Goal: Find specific page/section: Find specific page/section

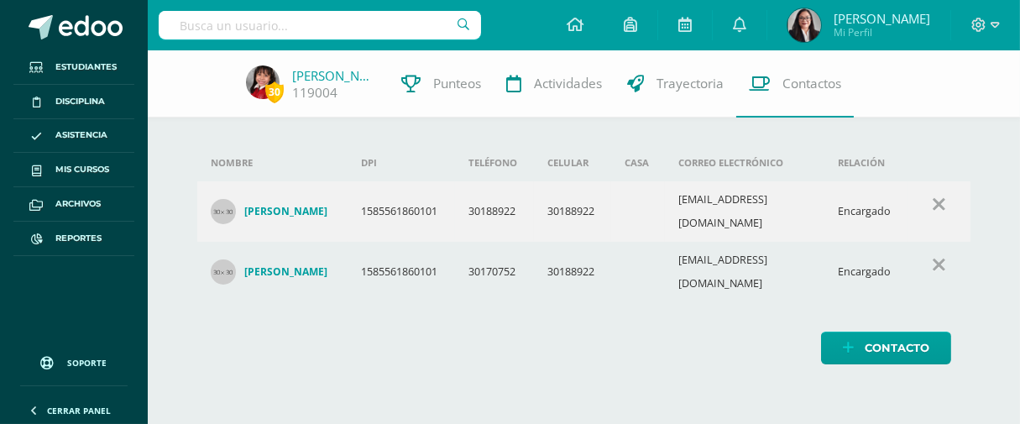
click at [299, 27] on input "text" at bounding box center [320, 25] width 322 height 29
click at [362, 24] on input "text" at bounding box center [320, 25] width 322 height 29
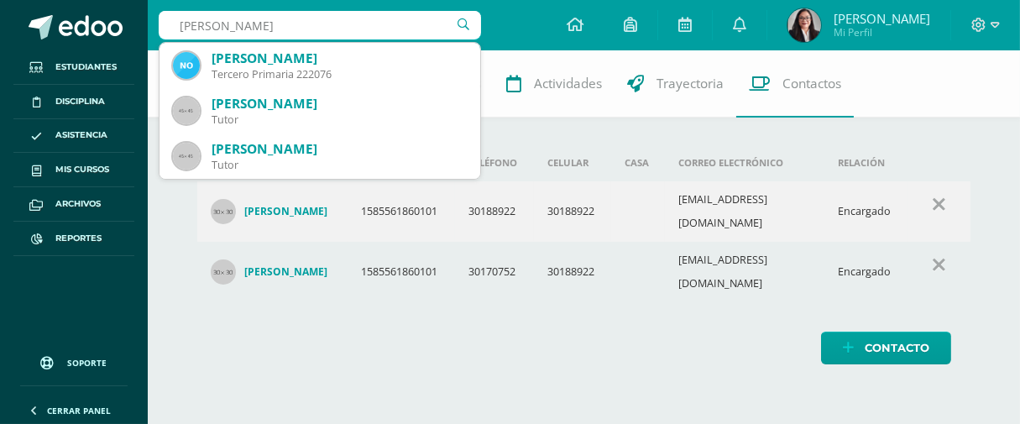
click at [607, 363] on div "Nombre DPI Teléfono Celular Casa Correo electrónico Relación Mayra Liseth Turci…" at bounding box center [583, 224] width 827 height 348
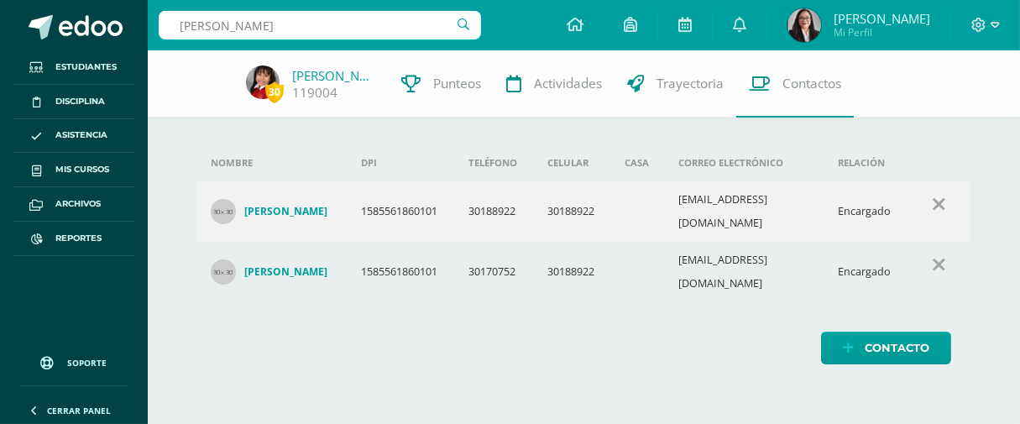
click at [441, 376] on html "Estudiantes Disciplina Asistencia Mis cursos Archivos Reportes Soporte Ayuda Re…" at bounding box center [510, 199] width 1020 height 398
click at [298, 34] on input "Nina Orellana" at bounding box center [320, 25] width 322 height 29
type input "N"
type input "D"
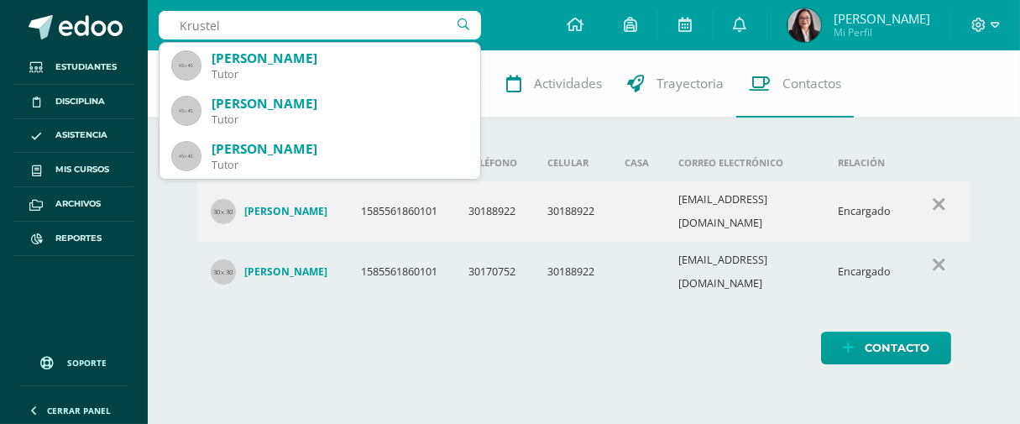
click at [200, 25] on input "Krustel" at bounding box center [320, 25] width 322 height 29
click at [248, 18] on input "Krystel" at bounding box center [320, 25] width 322 height 29
click at [259, 20] on input "Krystel" at bounding box center [320, 25] width 322 height 29
type input "Krystel Milian"
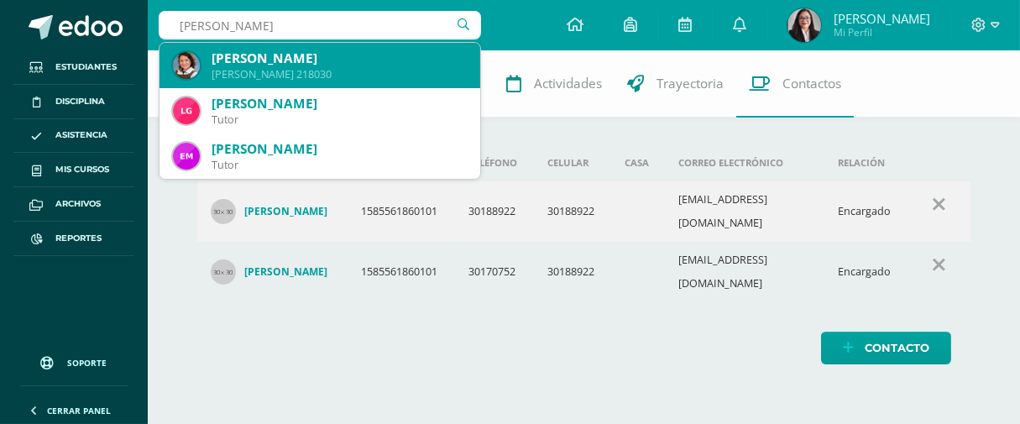
click at [269, 60] on div "[PERSON_NAME]" at bounding box center [339, 59] width 255 height 18
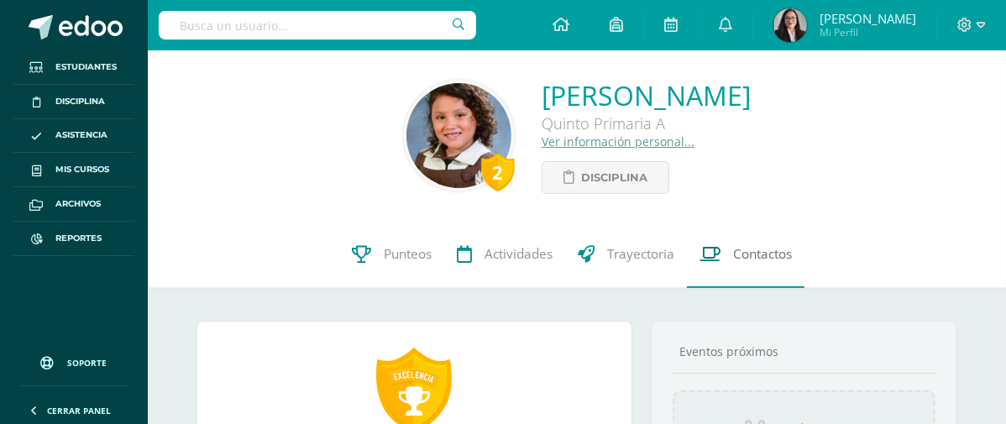
click at [766, 261] on span "Contactos" at bounding box center [762, 254] width 59 height 18
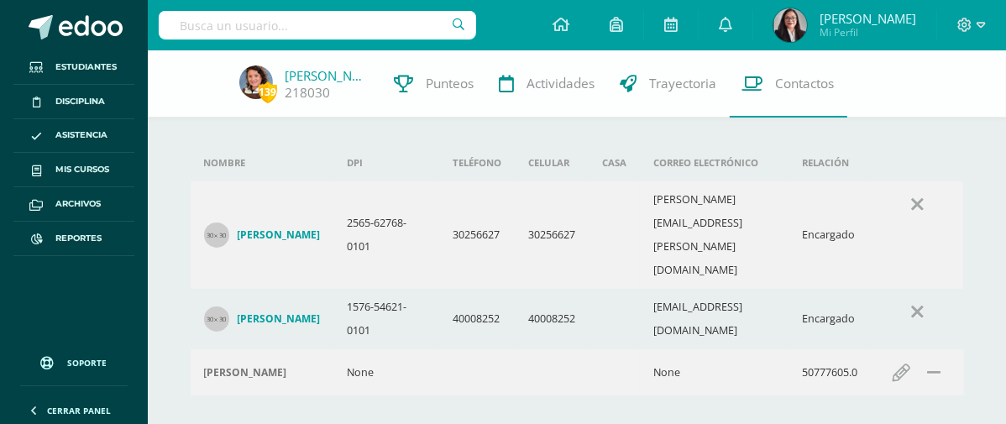
click at [248, 29] on input "text" at bounding box center [317, 25] width 317 height 29
type input "Ana Isabel Secaira"
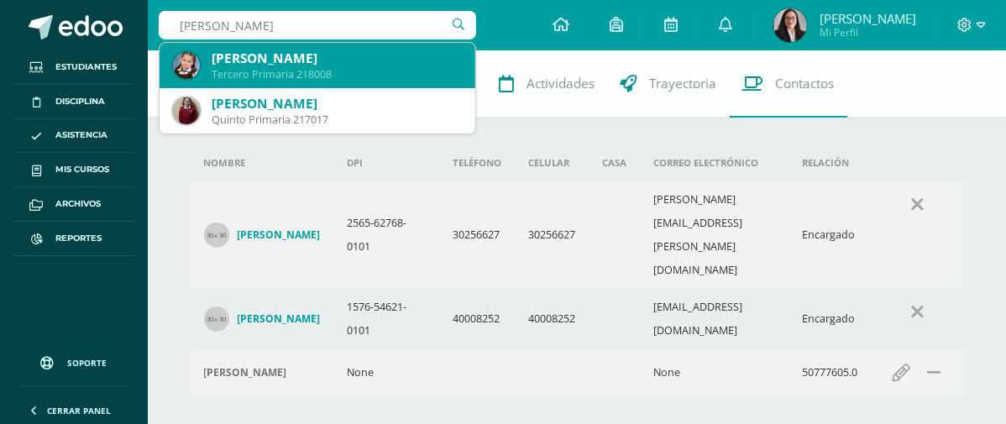
click at [301, 56] on div "Ana Isabel Secaira Rodas" at bounding box center [337, 59] width 250 height 18
